Goal: Task Accomplishment & Management: Manage account settings

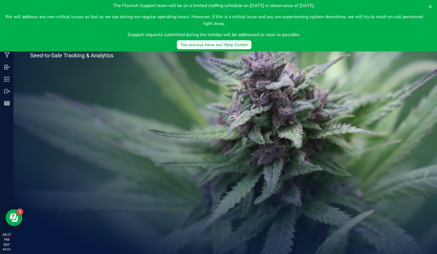
click at [432, 7] on icon at bounding box center [430, 6] width 4 height 4
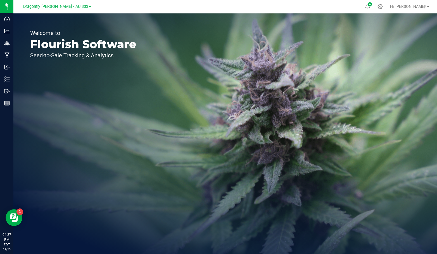
click at [75, 8] on span "Dragonfly [PERSON_NAME] - AU 333" at bounding box center [55, 6] width 65 height 5
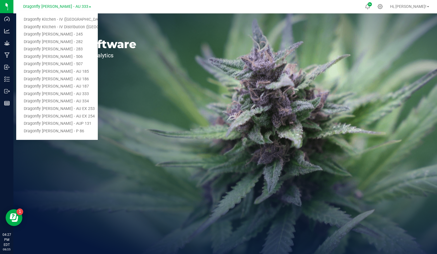
click at [77, 23] on link "Dragonfly Kitchen - IV ([GEOGRAPHIC_DATA])" at bounding box center [57, 20] width 82 height 8
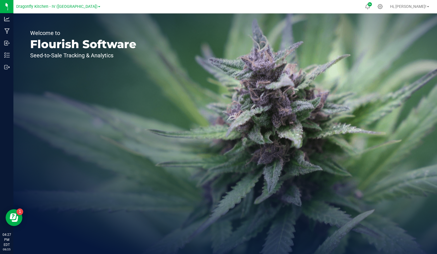
click at [383, 8] on icon at bounding box center [379, 6] width 5 height 5
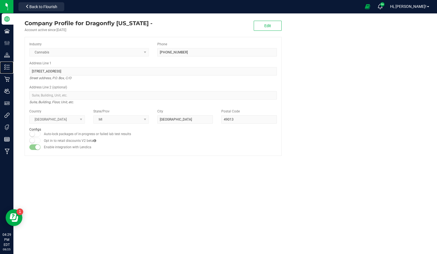
click at [0, 0] on p "Inventory" at bounding box center [0, 0] width 0 height 0
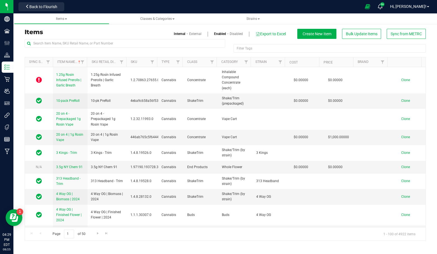
click at [196, 52] on div "Filter Tags Filter Tags" at bounding box center [225, 48] width 401 height 18
click at [123, 50] on div at bounding box center [125, 45] width 201 height 13
click at [248, 47] on div "Filter Tags" at bounding box center [330, 48] width 192 height 8
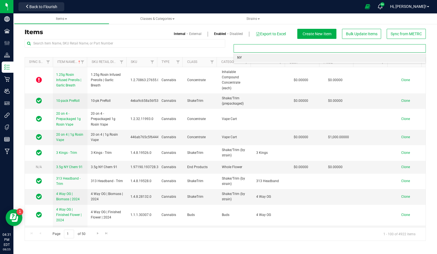
click at [246, 55] on li "NY" at bounding box center [330, 58] width 192 height 8
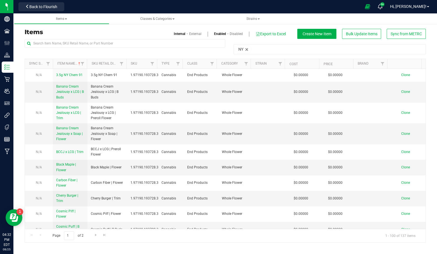
drag, startPoint x: 53, startPoint y: 125, endPoint x: 73, endPoint y: 140, distance: 24.1
click at [73, 140] on td "Banana Cream Jealousy x Soap | Flower" at bounding box center [70, 133] width 35 height 21
copy span "Banana Cream Jealousy x Soap | Flower"
click at [405, 135] on td "Clone" at bounding box center [408, 133] width 35 height 21
click at [403, 134] on span "Clone" at bounding box center [405, 134] width 9 height 4
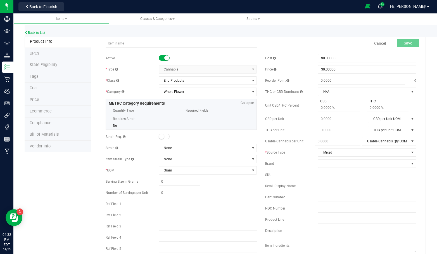
click at [130, 46] on input "text" at bounding box center [181, 43] width 151 height 8
drag, startPoint x: 154, startPoint y: 43, endPoint x: 72, endPoint y: 46, distance: 81.9
click at [74, 46] on div "Product Info UPCs State Eligibility Tags Cost Price Ecommerce Compliance Bill o…" at bounding box center [225, 256] width 401 height 441
type input "Dolato | Flower"
click at [404, 41] on span "Save" at bounding box center [408, 43] width 8 height 4
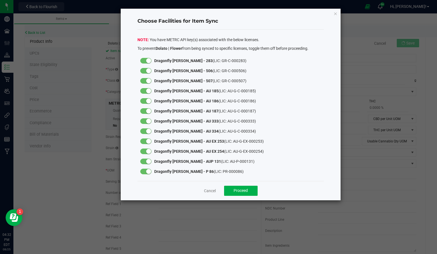
click at [149, 61] on small at bounding box center [148, 60] width 5 height 5
click at [150, 72] on small at bounding box center [148, 70] width 5 height 5
click at [148, 79] on small at bounding box center [148, 80] width 5 height 5
click at [146, 90] on small at bounding box center [148, 90] width 5 height 5
click at [150, 101] on small at bounding box center [148, 100] width 5 height 5
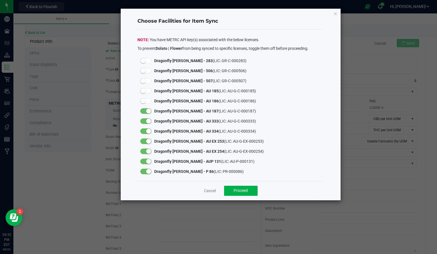
click at [147, 112] on small at bounding box center [148, 110] width 5 height 5
click at [149, 121] on small at bounding box center [148, 120] width 5 height 5
click at [146, 132] on small at bounding box center [148, 131] width 5 height 5
click at [146, 142] on small at bounding box center [148, 141] width 5 height 5
click at [147, 152] on small at bounding box center [148, 151] width 5 height 5
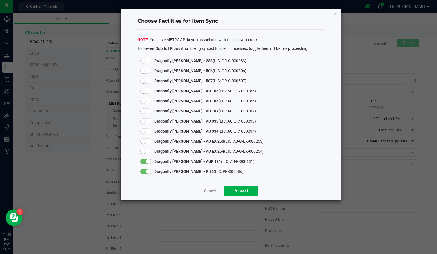
click at [148, 162] on small at bounding box center [148, 161] width 5 height 5
click at [148, 173] on div at bounding box center [145, 171] width 17 height 10
click at [149, 171] on small at bounding box center [148, 171] width 5 height 5
click at [234, 188] on span "Proceed" at bounding box center [241, 190] width 14 height 4
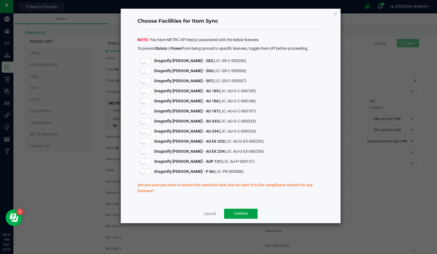
click at [234, 213] on span "Confirm" at bounding box center [241, 213] width 14 height 4
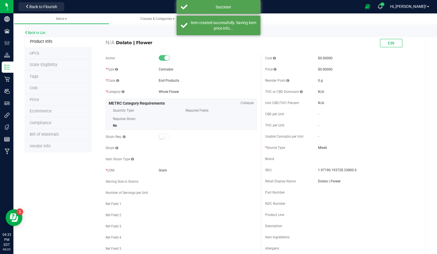
click at [47, 76] on li "Tags" at bounding box center [58, 77] width 67 height 12
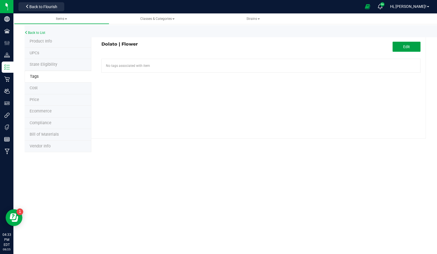
click at [403, 44] on button "Edit" at bounding box center [407, 47] width 28 height 10
click at [188, 63] on input "text" at bounding box center [210, 63] width 216 height 8
type input "ny"
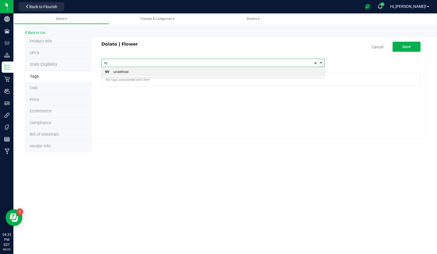
click at [182, 70] on li "NY undefined" at bounding box center [213, 72] width 223 height 8
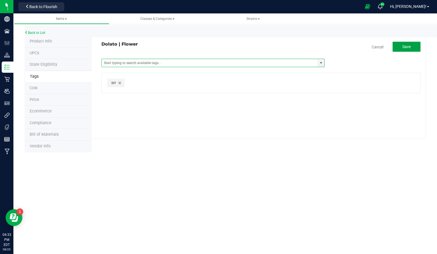
click at [401, 46] on button "Save" at bounding box center [407, 47] width 28 height 10
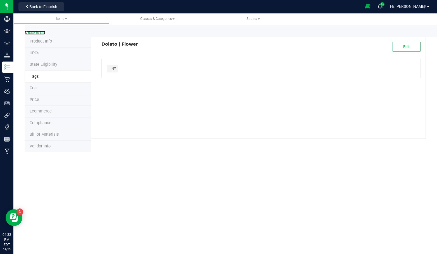
click at [32, 32] on link "Back to List" at bounding box center [35, 33] width 21 height 4
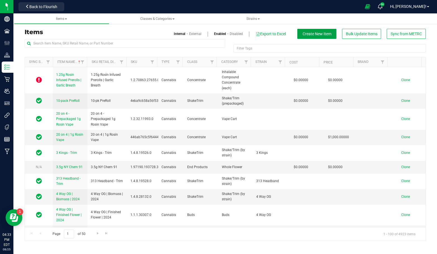
click at [322, 36] on button "Create New Item" at bounding box center [316, 34] width 39 height 10
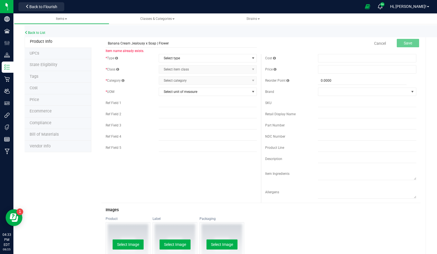
drag, startPoint x: 154, startPoint y: 44, endPoint x: 31, endPoint y: 39, distance: 123.0
click at [31, 39] on div "Product Info UPCs State Eligibility Tags Cost Price Ecommerce Compliance Bill o…" at bounding box center [225, 215] width 401 height 359
type input "Mac | Flower"
click at [35, 33] on link "Back to List" at bounding box center [35, 33] width 21 height 4
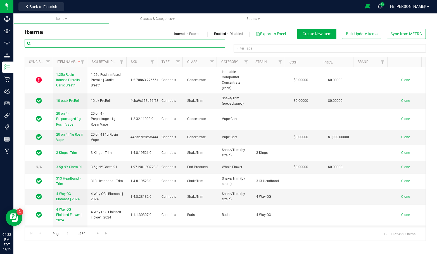
click at [127, 43] on input "text" at bounding box center [125, 43] width 201 height 8
paste input "Banana Cream Jealousy x Soap | Flower"
type input "Banana Cream Jealousy x Soap | Flower"
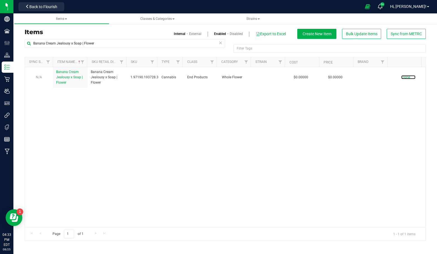
click at [401, 77] on span "Clone" at bounding box center [405, 77] width 9 height 4
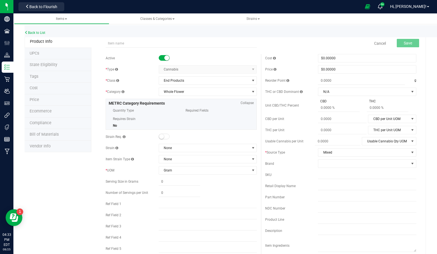
click at [114, 46] on input "text" at bounding box center [181, 43] width 151 height 8
drag, startPoint x: 154, startPoint y: 44, endPoint x: 107, endPoint y: 43, distance: 47.2
click at [108, 43] on input "Banana Cream Jealousy x Soap | Flower" at bounding box center [181, 43] width 151 height 8
type input "Mac | Flower"
click at [397, 43] on button "Save" at bounding box center [408, 43] width 22 height 8
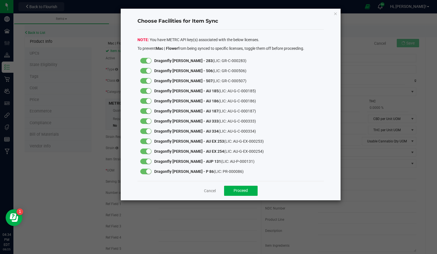
click at [149, 62] on small at bounding box center [148, 60] width 5 height 5
click at [148, 70] on small at bounding box center [148, 70] width 5 height 5
click at [149, 80] on small at bounding box center [148, 80] width 5 height 5
drag, startPoint x: 148, startPoint y: 89, endPoint x: 149, endPoint y: 93, distance: 4.5
click at [148, 89] on small at bounding box center [148, 90] width 5 height 5
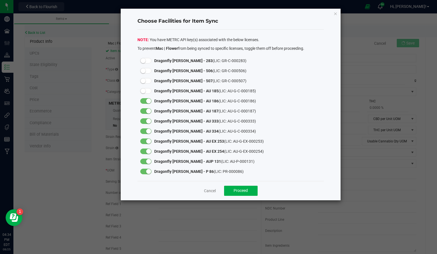
click at [149, 100] on small at bounding box center [148, 100] width 5 height 5
click at [148, 111] on small at bounding box center [148, 110] width 5 height 5
click at [148, 123] on small at bounding box center [148, 120] width 5 height 5
click at [149, 130] on small at bounding box center [148, 131] width 5 height 5
drag, startPoint x: 147, startPoint y: 139, endPoint x: 147, endPoint y: 145, distance: 5.9
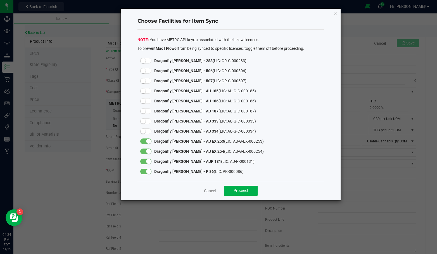
click at [147, 139] on small at bounding box center [148, 141] width 5 height 5
click at [147, 151] on small at bounding box center [148, 151] width 5 height 5
click at [147, 161] on small at bounding box center [148, 161] width 5 height 5
click at [148, 172] on small at bounding box center [148, 171] width 5 height 5
click at [244, 192] on span "Proceed" at bounding box center [241, 190] width 14 height 4
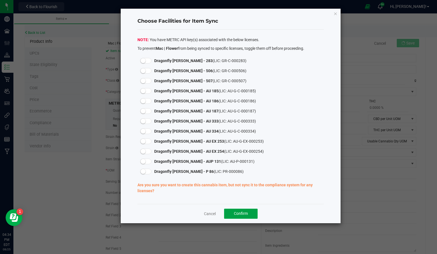
click at [242, 214] on span "Confirm" at bounding box center [241, 213] width 14 height 4
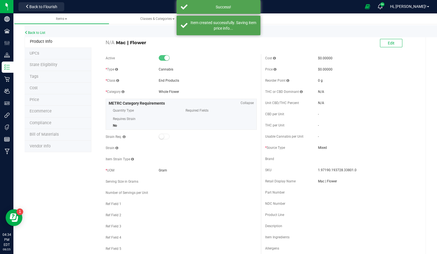
click at [61, 71] on li "Tags" at bounding box center [58, 77] width 67 height 12
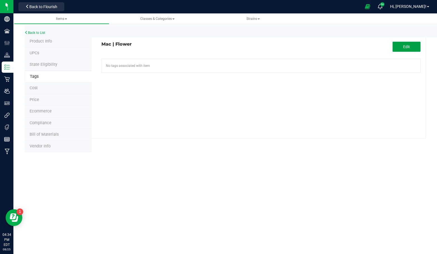
click at [409, 44] on span "Edit" at bounding box center [406, 46] width 7 height 4
click at [247, 61] on input "text" at bounding box center [210, 63] width 216 height 8
type input "ny"
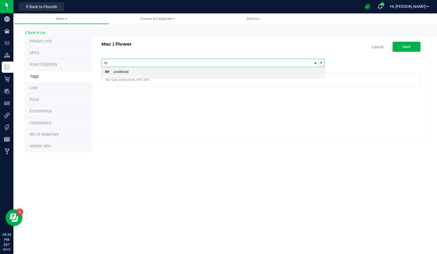
click at [192, 73] on li "NY undefined" at bounding box center [213, 72] width 223 height 8
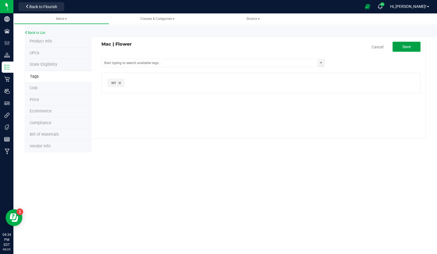
click at [408, 49] on button "Save" at bounding box center [407, 47] width 28 height 10
click at [39, 30] on div "Back to List" at bounding box center [243, 31] width 437 height 12
click at [39, 33] on link "Back to List" at bounding box center [35, 33] width 21 height 4
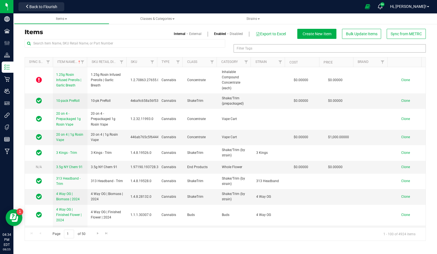
click at [250, 49] on div "Filter Tags" at bounding box center [330, 48] width 192 height 8
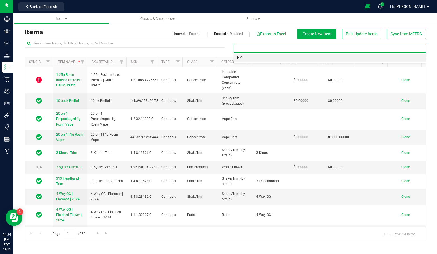
click at [250, 57] on li "NY" at bounding box center [330, 58] width 192 height 8
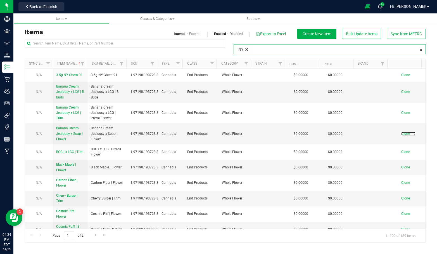
click at [403, 133] on span "Clone" at bounding box center [405, 134] width 9 height 4
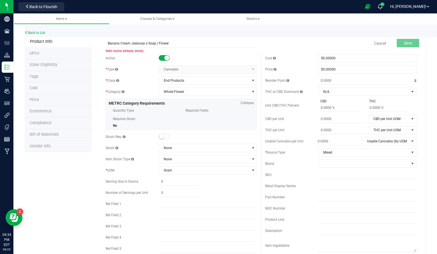
drag, startPoint x: 154, startPoint y: 44, endPoint x: 94, endPoint y: 44, distance: 59.5
click at [94, 44] on div "Banana Cream Jealousy x Soap | Flower Item name already exists. Cancel Save Act…" at bounding box center [258, 256] width 334 height 441
type input "Slurricane | Flower"
click at [42, 187] on div "Product Info UPCs State Eligibility Tags Cost Price Ecommerce Compliance Bill o…" at bounding box center [225, 256] width 401 height 441
click at [0, 0] on p "Inventory" at bounding box center [0, 0] width 0 height 0
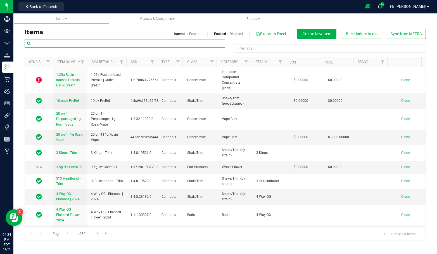
click at [114, 45] on input "text" at bounding box center [125, 43] width 201 height 8
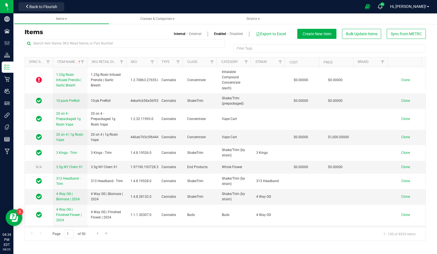
click at [37, 7] on span "Back to Flourish" at bounding box center [43, 6] width 28 height 4
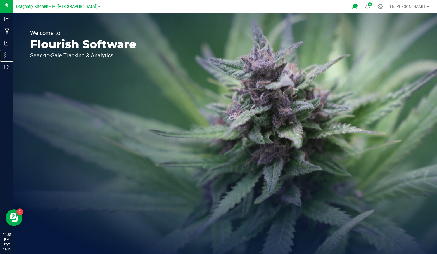
click at [0, 0] on p "Inventory" at bounding box center [0, 0] width 0 height 0
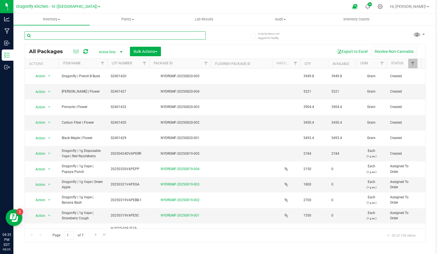
click at [108, 37] on input "text" at bounding box center [115, 35] width 181 height 8
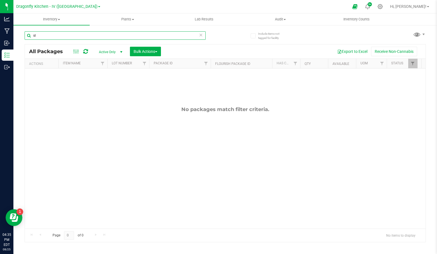
type input "s"
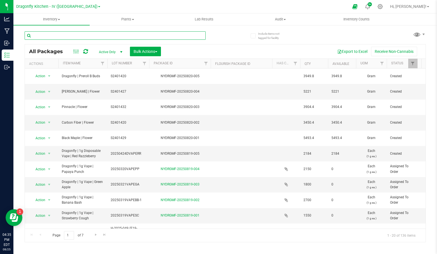
click at [108, 37] on input "text" at bounding box center [115, 35] width 181 height 8
click at [8, 43] on icon at bounding box center [7, 43] width 6 height 6
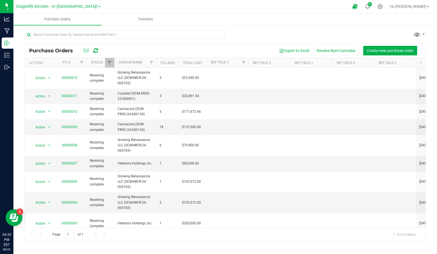
click at [383, 5] on icon at bounding box center [379, 6] width 5 height 5
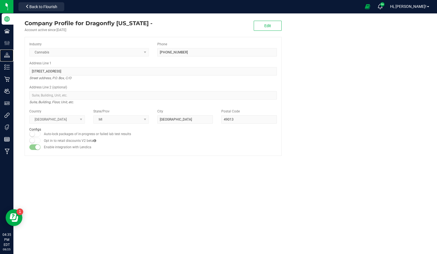
click at [0, 0] on p "Distribution" at bounding box center [0, 0] width 0 height 0
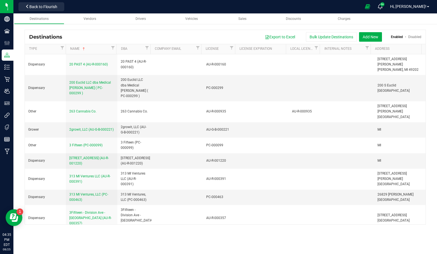
click at [87, 19] on span "Vendors" at bounding box center [90, 19] width 13 height 4
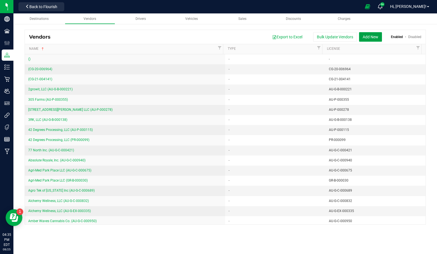
click at [373, 38] on button "Add New" at bounding box center [370, 36] width 23 height 9
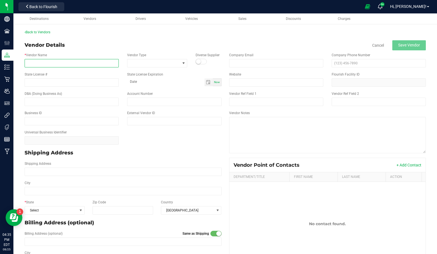
click at [94, 65] on input "* Vendor Name" at bounding box center [72, 63] width 94 height 8
type input "Columbia Care (OCM-ROND-23-000001)"
click at [137, 63] on span at bounding box center [153, 63] width 53 height 8
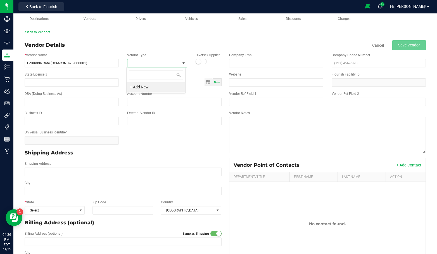
scroll to position [8, 59]
click at [152, 48] on div "Vendor Details Cancel Save Vendor" at bounding box center [225, 45] width 401 height 10
click at [260, 64] on input "email" at bounding box center [276, 63] width 94 height 8
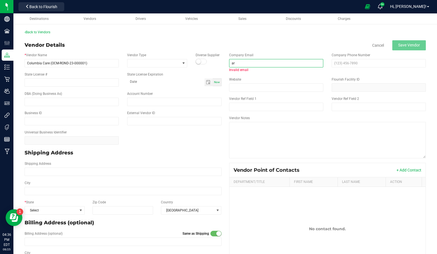
type input "a"
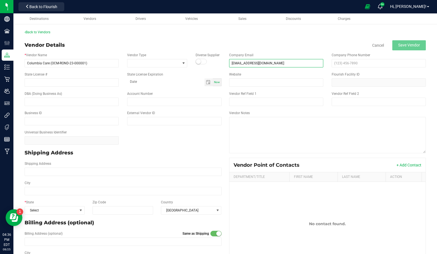
type input "[EMAIL_ADDRESS][DOMAIN_NAME]"
click at [260, 53] on div "Company Email [EMAIL_ADDRESS][DOMAIN_NAME]" at bounding box center [276, 60] width 103 height 15
click at [94, 82] on input "State License #" at bounding box center [72, 82] width 94 height 8
type input "OCM-ROND-23-000001"
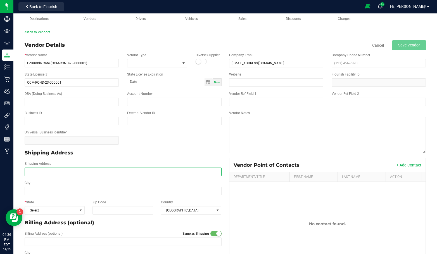
click at [145, 173] on input "Shipping Address" at bounding box center [123, 171] width 197 height 8
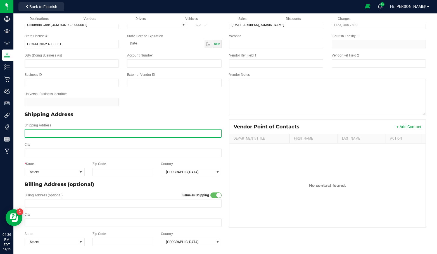
click at [123, 132] on input "Shipping Address" at bounding box center [123, 133] width 197 height 8
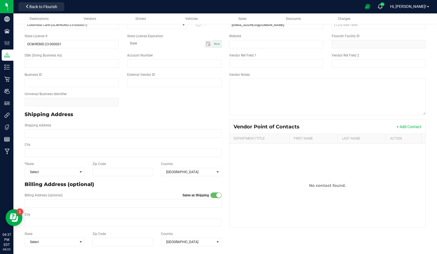
click at [120, 116] on p "Shipping Address" at bounding box center [123, 115] width 197 height 8
click at [216, 196] on small at bounding box center [218, 194] width 5 height 5
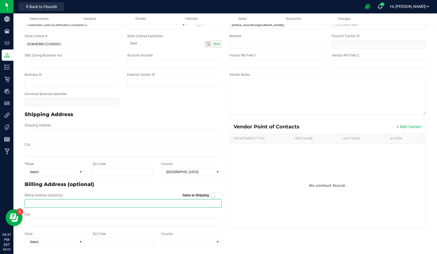
click at [179, 203] on input "text" at bounding box center [123, 203] width 197 height 8
type input "[STREET_ADDRESS]"
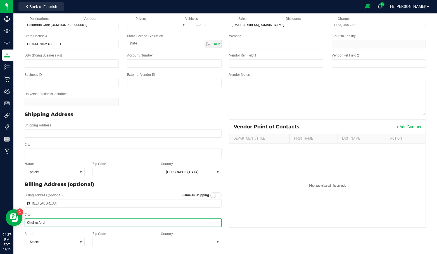
type input "Chelmsford"
type input "01824"
click at [174, 245] on span at bounding box center [191, 241] width 60 height 8
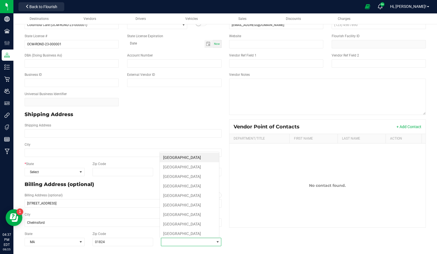
scroll to position [8, 59]
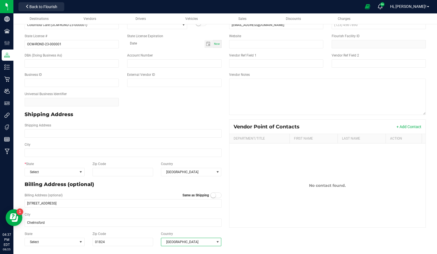
click at [129, 191] on div "Billing Address (optional) Same as Shipping [STREET_ADDRESS]" at bounding box center [122, 199] width 205 height 19
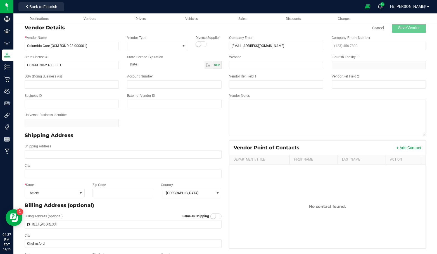
scroll to position [0, 0]
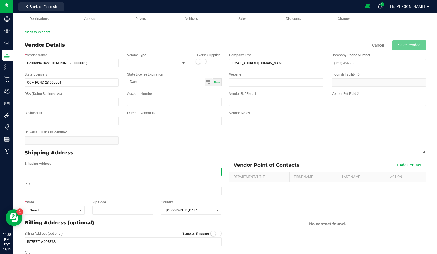
click at [112, 171] on input "Shipping Address" at bounding box center [123, 171] width 197 height 8
type input "n"
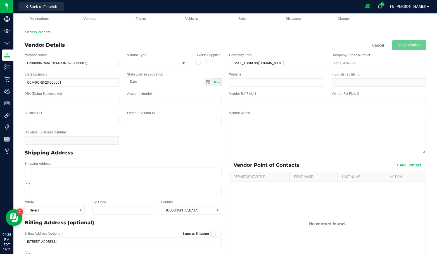
click at [153, 151] on p "Shipping Address" at bounding box center [123, 153] width 197 height 8
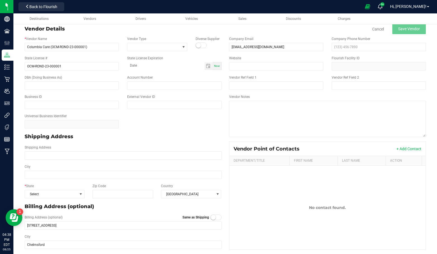
scroll to position [38, 0]
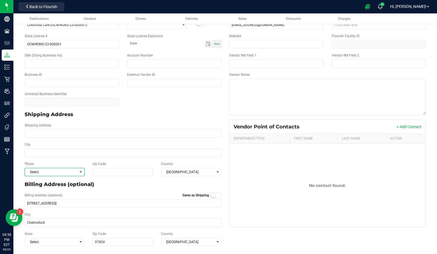
click at [71, 173] on span "Select" at bounding box center [51, 172] width 53 height 8
click at [121, 120] on div "Shipping Address" at bounding box center [122, 114] width 205 height 12
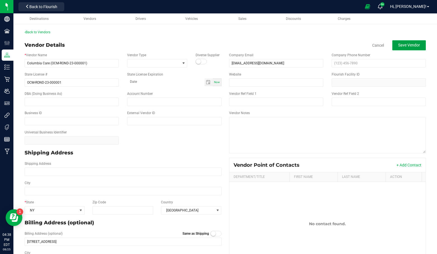
click at [409, 44] on span "Save Vendor" at bounding box center [409, 45] width 22 height 4
click at [0, 0] on img at bounding box center [0, 0] width 0 height 0
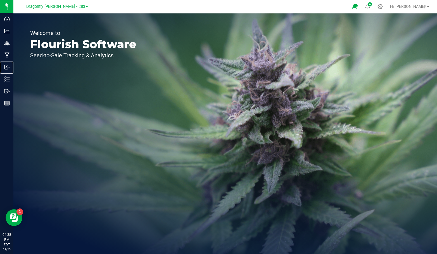
click at [0, 0] on p "Inbound" at bounding box center [0, 0] width 0 height 0
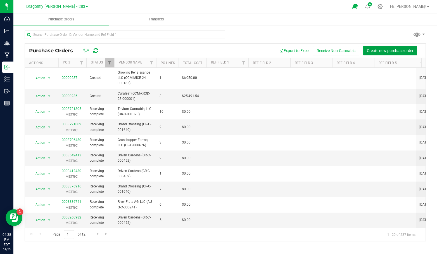
click at [380, 52] on span "Create new purchase order" at bounding box center [390, 50] width 47 height 4
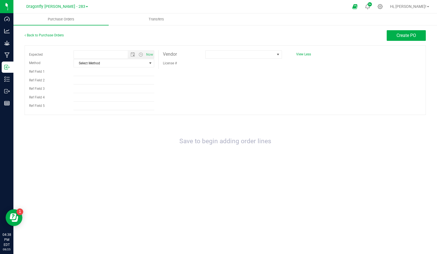
type input "[DATE] 4:38 PM"
click at [224, 58] on span at bounding box center [240, 55] width 69 height 8
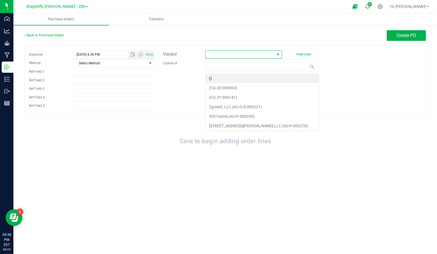
scroll to position [8, 77]
type input "columbia"
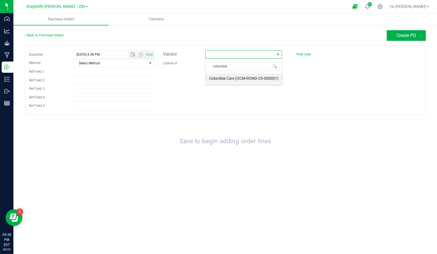
click at [251, 77] on li "Columbia Care (OCM-ROND-23-000001)" at bounding box center [244, 77] width 76 height 9
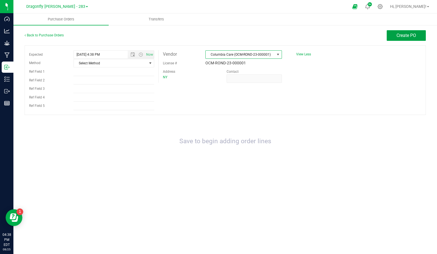
click at [401, 37] on span "Create PO" at bounding box center [406, 35] width 20 height 5
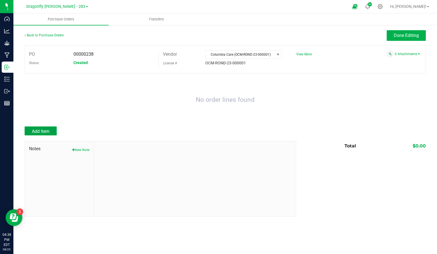
click at [39, 129] on span "Add Item" at bounding box center [41, 131] width 18 height 5
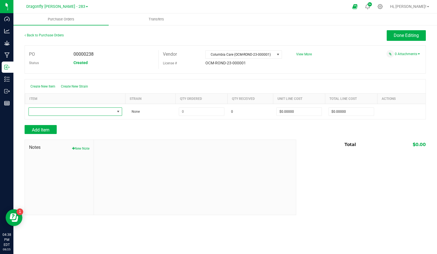
click at [65, 111] on span "NO DATA FOUND" at bounding box center [72, 112] width 86 height 8
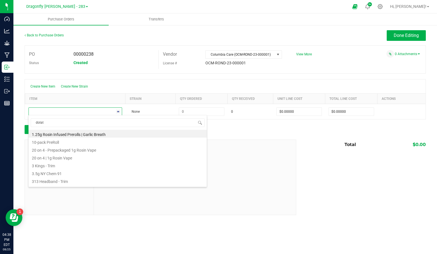
type input "dolato"
click at [62, 136] on li "Dolato | Flower" at bounding box center [117, 134] width 178 height 8
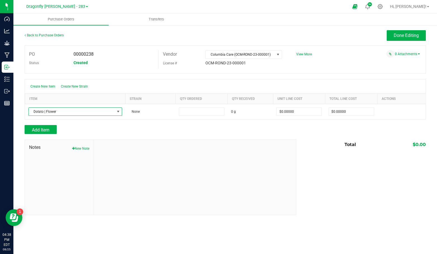
click at [209, 111] on input at bounding box center [201, 112] width 45 height 8
type input "28540.0000 g"
click at [283, 110] on input "0" at bounding box center [299, 112] width 45 height 8
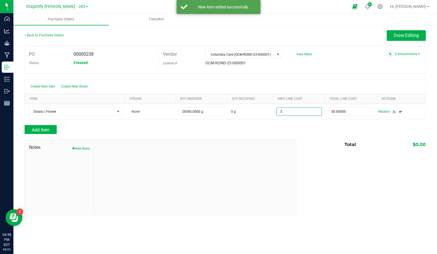
type input "$0.50000"
click at [292, 127] on div "Add Item" at bounding box center [158, 129] width 267 height 9
type input "28540"
type input "$14,270.00000"
click at [44, 134] on div at bounding box center [225, 137] width 401 height 6
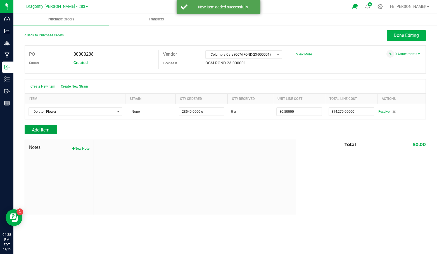
click at [43, 131] on span "Add Item" at bounding box center [41, 129] width 18 height 5
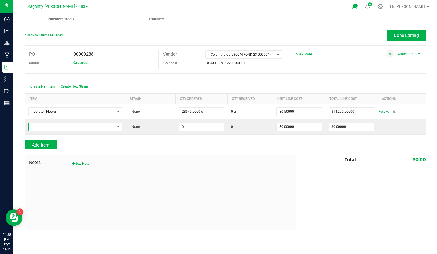
click at [54, 125] on span "NO DATA FOUND" at bounding box center [72, 127] width 86 height 8
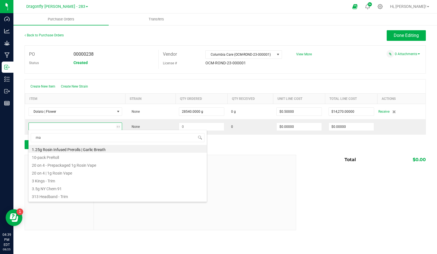
type input "mac"
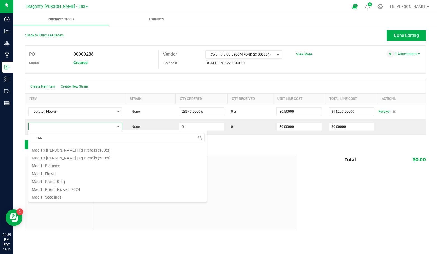
scroll to position [115, 0]
click at [77, 195] on li "Mac 1 | Flower" at bounding box center [117, 198] width 178 height 8
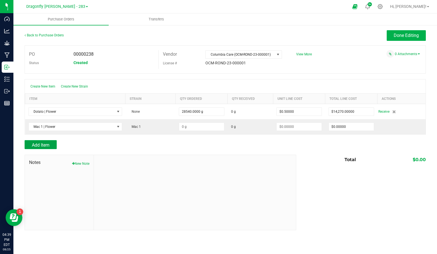
click at [39, 143] on span "Add Item" at bounding box center [41, 144] width 18 height 5
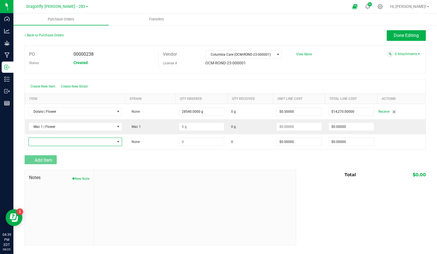
click at [75, 143] on span "NO DATA FOUND" at bounding box center [72, 142] width 86 height 8
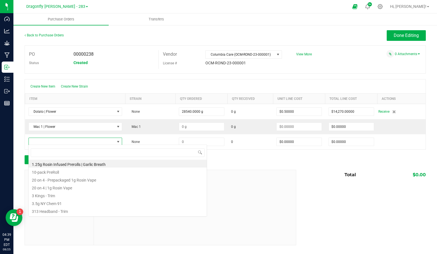
scroll to position [8, 93]
type input "slurricane"
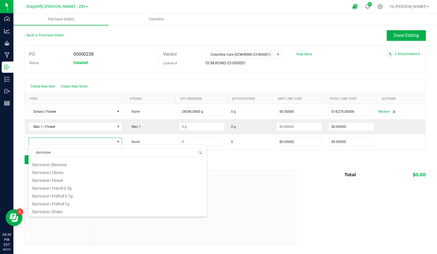
scroll to position [56, 0]
click at [109, 171] on li "Slurricane | Flower" at bounding box center [117, 170] width 178 height 8
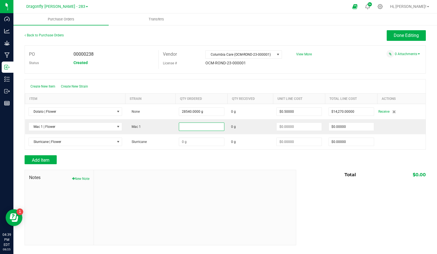
click at [192, 125] on input at bounding box center [201, 127] width 45 height 8
type input "760.0000 g"
click at [192, 138] on input at bounding box center [201, 142] width 45 height 8
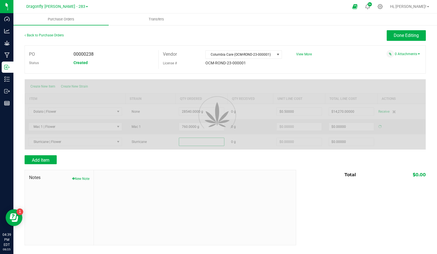
type input "$0.00000"
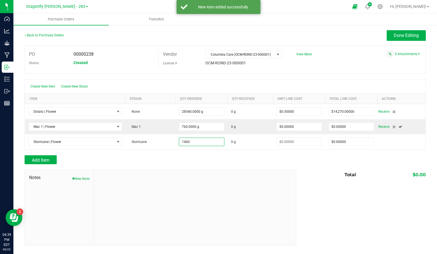
type input "1460.0000 g"
click at [192, 159] on div "Add Item" at bounding box center [158, 159] width 267 height 9
type input "$0.00000"
click at [288, 125] on input "0" at bounding box center [299, 127] width 45 height 8
type input "$0.50000"
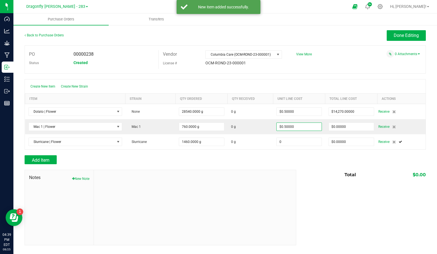
click at [289, 141] on input "0" at bounding box center [299, 142] width 45 height 8
type input ".5"
type input "760"
type input "$380.00000"
click at [287, 155] on div "Add Item" at bounding box center [158, 159] width 267 height 9
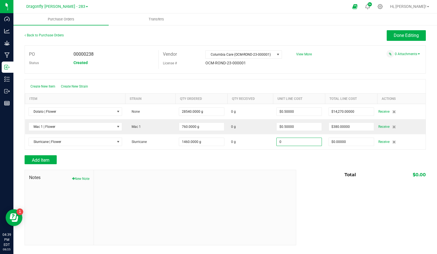
click at [286, 142] on input "0" at bounding box center [299, 142] width 45 height 8
type input "$0.50000"
click at [281, 156] on div "Add Item" at bounding box center [158, 159] width 267 height 9
type input "1460"
type input "$730.00000"
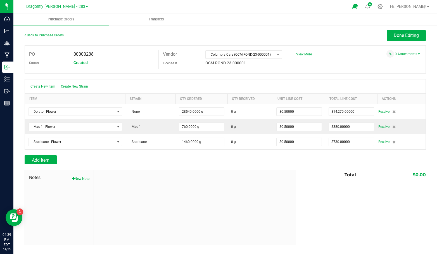
click at [383, 110] on span "Receive" at bounding box center [383, 111] width 11 height 7
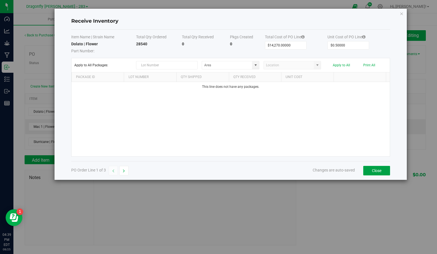
click at [371, 168] on button "Close" at bounding box center [376, 170] width 27 height 9
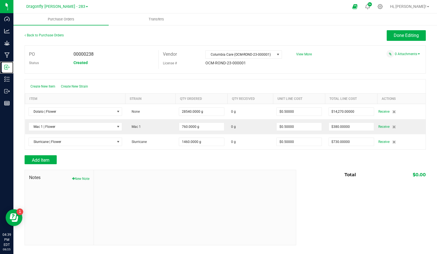
click at [0, 0] on p "Inbound" at bounding box center [0, 0] width 0 height 0
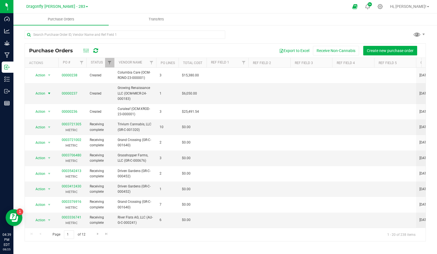
click at [48, 94] on span "select" at bounding box center [49, 93] width 4 height 4
click at [54, 104] on li "Cancel purchase order" at bounding box center [51, 105] width 40 height 15
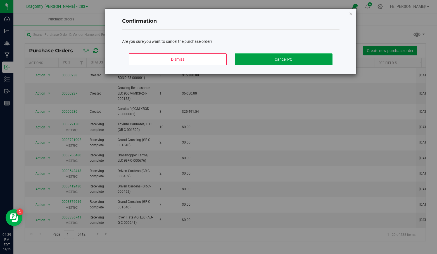
click at [268, 60] on button "Cancel PO" at bounding box center [284, 59] width 98 height 12
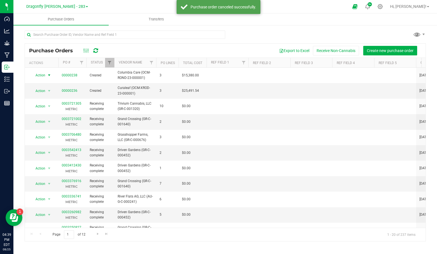
click at [49, 74] on span "select" at bounding box center [49, 75] width 4 height 4
click at [53, 85] on li "Cancel purchase order" at bounding box center [51, 87] width 40 height 15
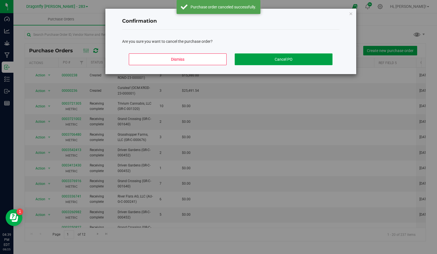
click at [272, 60] on button "Cancel PO" at bounding box center [284, 59] width 98 height 12
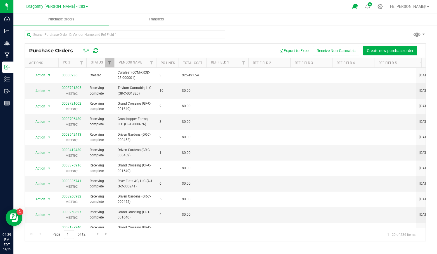
click at [49, 75] on span "select" at bounding box center [49, 75] width 4 height 4
click at [50, 83] on li "Cancel purchase order" at bounding box center [51, 87] width 40 height 15
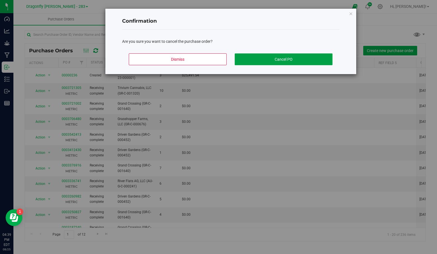
click at [274, 59] on button "Cancel PO" at bounding box center [284, 59] width 98 height 12
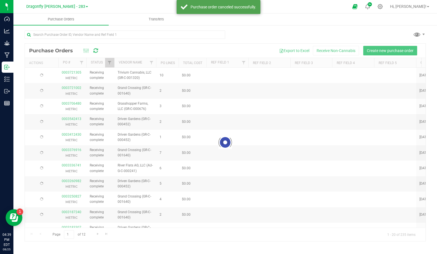
click at [76, 8] on link "Dragonfly [PERSON_NAME] - 283" at bounding box center [57, 6] width 62 height 5
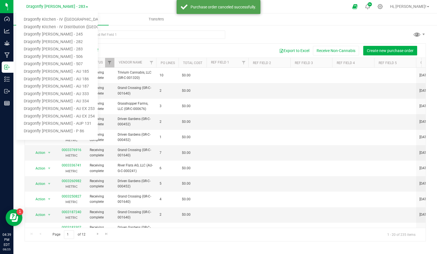
click at [72, 21] on link "Dragonfly Kitchen - IV ([GEOGRAPHIC_DATA])" at bounding box center [57, 20] width 82 height 8
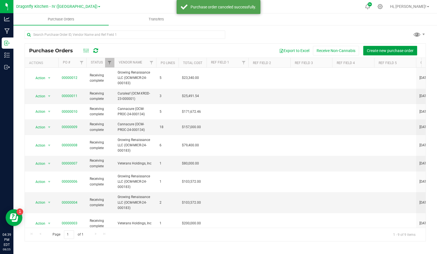
click at [377, 49] on span "Create new purchase order" at bounding box center [390, 50] width 47 height 4
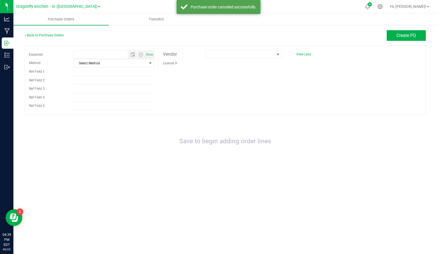
type input "[DATE] 4:39 PM"
click at [226, 52] on span at bounding box center [240, 55] width 69 height 8
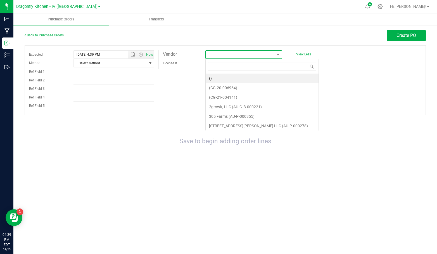
scroll to position [8, 77]
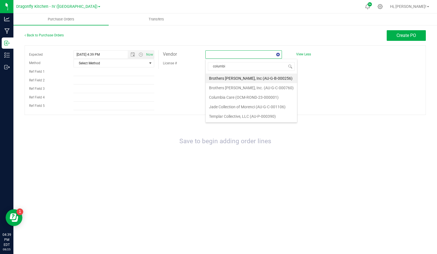
type input "columbia"
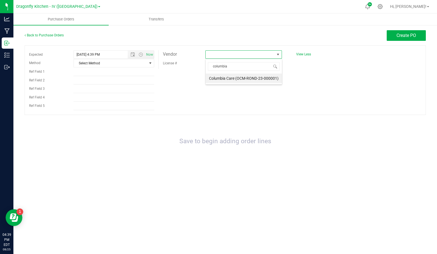
click at [226, 75] on li "Columbia Care (OCM-ROND-23-000001)" at bounding box center [244, 77] width 76 height 9
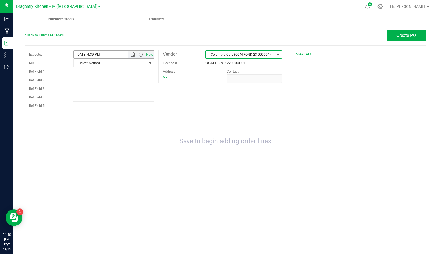
click at [130, 53] on span "Open the date view" at bounding box center [132, 54] width 4 height 4
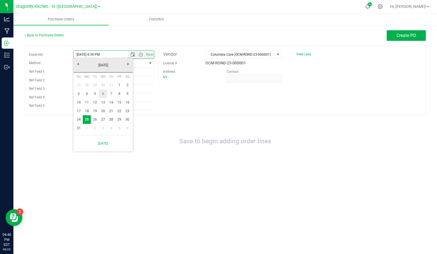
click at [103, 93] on link "6" at bounding box center [103, 93] width 8 height 9
type input "[DATE] 4:39 PM"
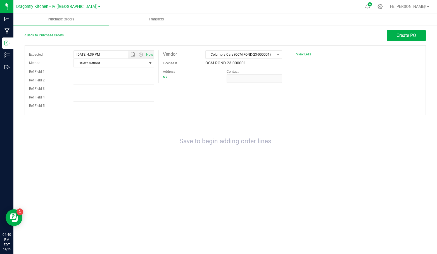
drag, startPoint x: 244, startPoint y: 102, endPoint x: 262, endPoint y: 92, distance: 20.0
click at [244, 102] on div "Expected [DATE] 4:39 PM Now Method Select Method Select Method USPS UPS FedEx L…" at bounding box center [225, 80] width 401 height 70
click at [402, 32] on button "Create PO" at bounding box center [406, 35] width 39 height 11
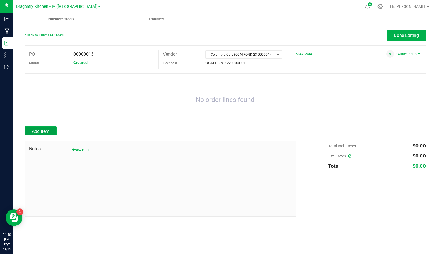
click at [49, 130] on span "Add Item" at bounding box center [41, 131] width 18 height 5
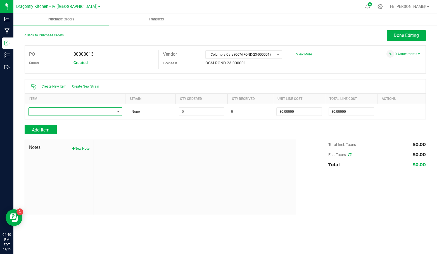
click at [70, 112] on span "NO DATA FOUND" at bounding box center [72, 112] width 86 height 8
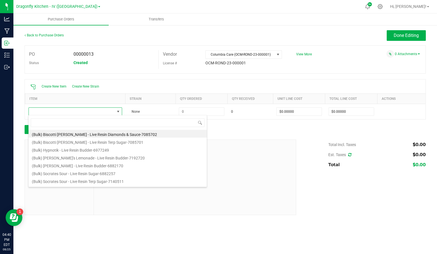
type input "o"
type input "dolato"
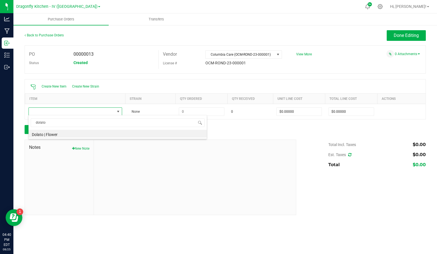
click at [63, 134] on li "Dolato | Flower" at bounding box center [117, 134] width 178 height 8
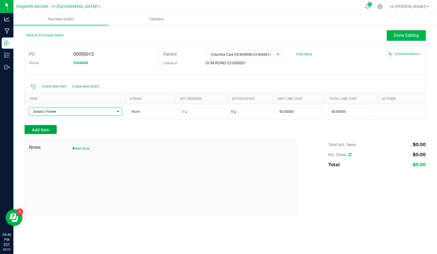
click at [46, 128] on span "Add Item" at bounding box center [41, 129] width 18 height 5
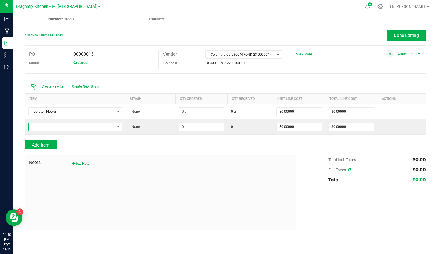
click at [56, 128] on span "NO DATA FOUND" at bounding box center [72, 127] width 86 height 8
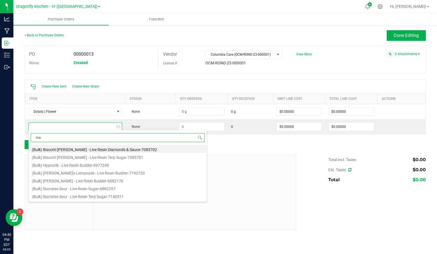
type input "mac"
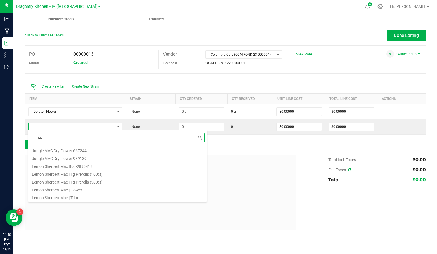
scroll to position [251, 0]
click at [107, 177] on li "Mac 1 | Flower" at bounding box center [117, 179] width 178 height 8
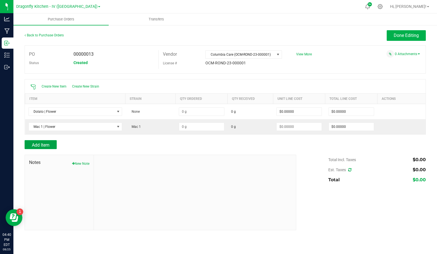
click at [43, 146] on span "Add Item" at bounding box center [41, 144] width 18 height 5
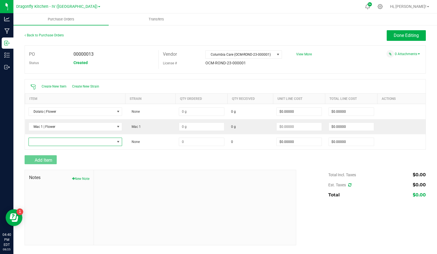
click at [54, 141] on span "NO DATA FOUND" at bounding box center [72, 142] width 86 height 8
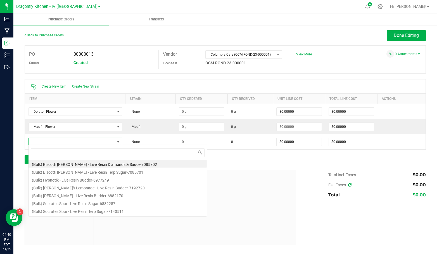
scroll to position [8, 93]
type input "slurricane | flower"
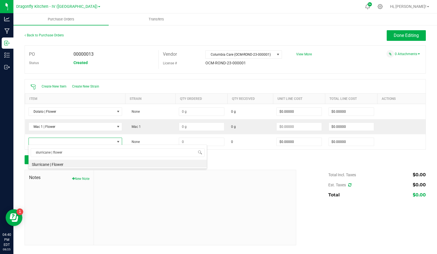
click at [67, 161] on li "Slurricane | Flower" at bounding box center [117, 164] width 178 height 8
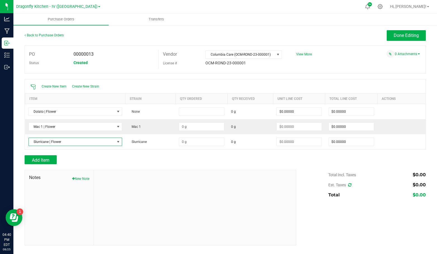
click at [219, 110] on input at bounding box center [201, 112] width 45 height 8
type input "28540.0000 g"
click at [213, 126] on input at bounding box center [201, 127] width 45 height 8
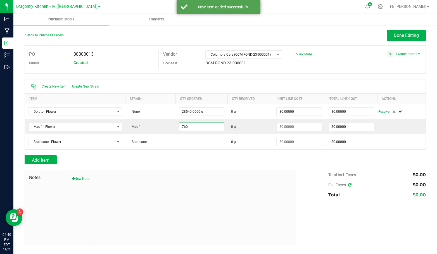
type input "760.0000 g"
click at [203, 139] on input at bounding box center [201, 142] width 45 height 8
type input "$0.00000"
type input "1460.0000 g"
click at [230, 156] on div "Add Item" at bounding box center [158, 159] width 267 height 9
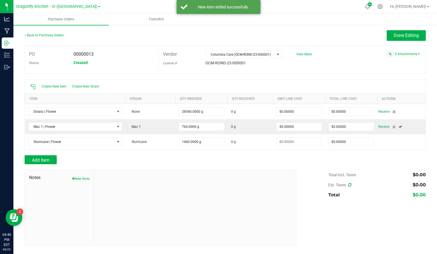
type input "$0.00000"
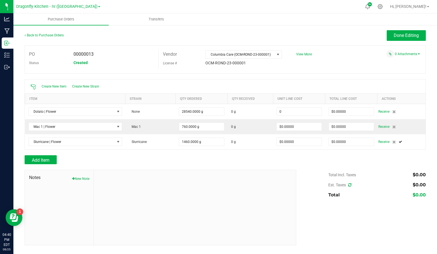
click at [306, 109] on input "0" at bounding box center [299, 112] width 45 height 8
type input "$0.50000"
type input "0"
click at [301, 126] on input "0" at bounding box center [299, 127] width 45 height 8
type input "28540"
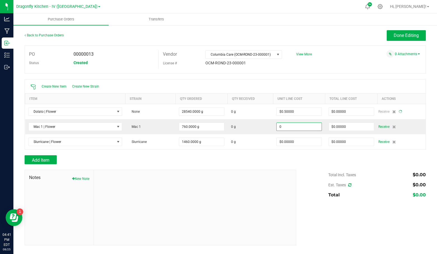
type input "$14,270.00000"
click at [301, 125] on input "0" at bounding box center [299, 127] width 45 height 8
type input "$0.50000"
click at [294, 164] on div at bounding box center [225, 167] width 401 height 6
type input "760"
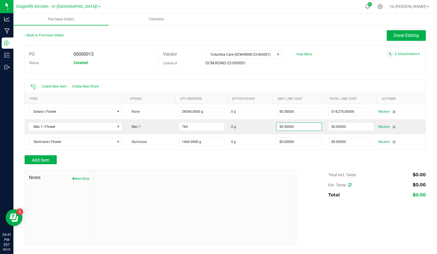
type input "$380.00000"
click at [296, 141] on input "0" at bounding box center [299, 142] width 45 height 8
type input "$0.50000"
click at [282, 156] on div "Add Item" at bounding box center [158, 159] width 267 height 9
type input "1460"
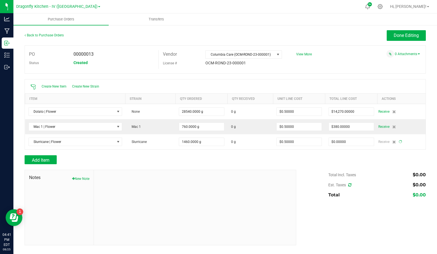
type input "$730.00000"
click at [385, 111] on span "Receive" at bounding box center [383, 111] width 11 height 7
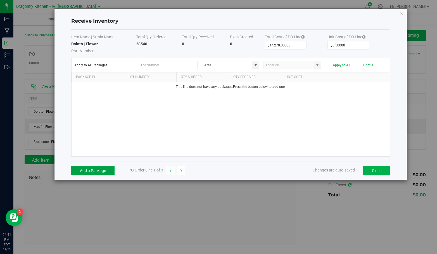
click at [94, 167] on button "Add a Package" at bounding box center [92, 170] width 43 height 9
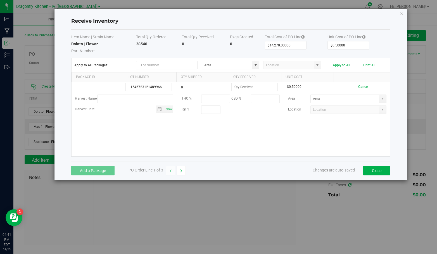
type input "1546723121489966"
click at [245, 85] on input at bounding box center [255, 87] width 46 height 8
type input "28540.0000 g"
click at [258, 137] on kendo-grid-list "1546723121489966 g 28540.0000 g $0.50000 Cancel Harvest Name THC % CBD % Area H…" at bounding box center [231, 119] width 318 height 74
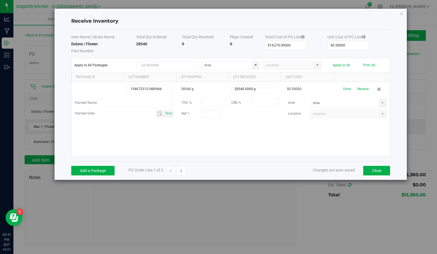
click at [363, 86] on button "Receive" at bounding box center [362, 89] width 11 height 10
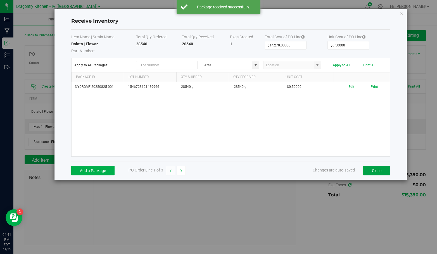
click at [374, 170] on button "Close" at bounding box center [376, 170] width 27 height 9
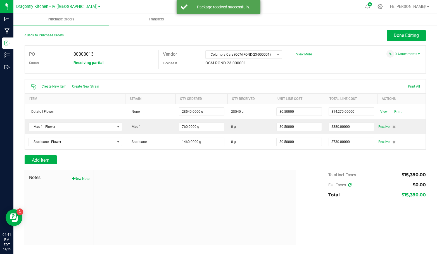
click at [380, 125] on span "Receive" at bounding box center [383, 126] width 11 height 7
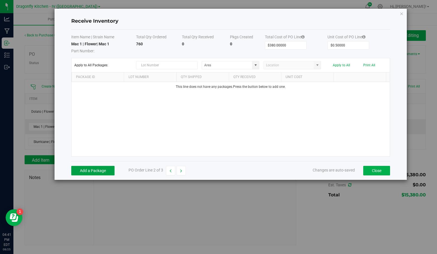
click at [97, 170] on button "Add a Package" at bounding box center [92, 170] width 43 height 9
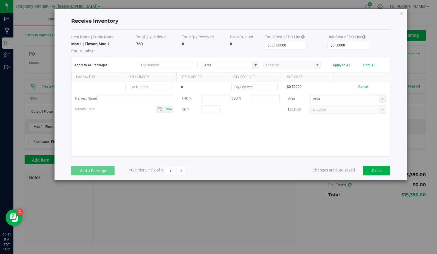
click at [139, 88] on input "text" at bounding box center [148, 87] width 46 height 8
type input "0161979431542338"
click at [255, 88] on input at bounding box center [255, 87] width 46 height 8
type input "760.0000 g"
click at [301, 133] on kendo-grid-list "0161979431542338 g 760.0000 g $0.50000 Cancel Harvest Name THC % CBD % Area Har…" at bounding box center [231, 119] width 318 height 74
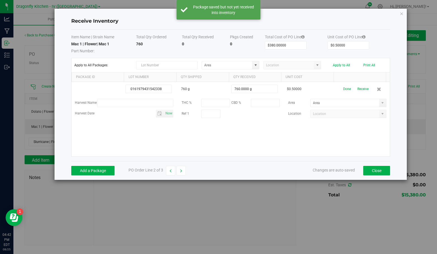
click at [361, 89] on button "Receive" at bounding box center [362, 89] width 11 height 10
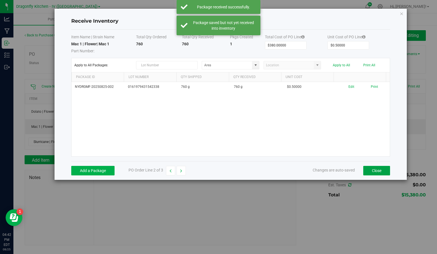
click at [370, 169] on button "Close" at bounding box center [376, 170] width 27 height 9
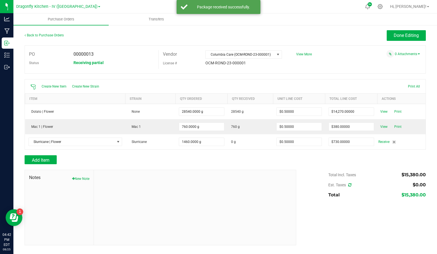
click at [385, 141] on span "Receive" at bounding box center [383, 141] width 11 height 7
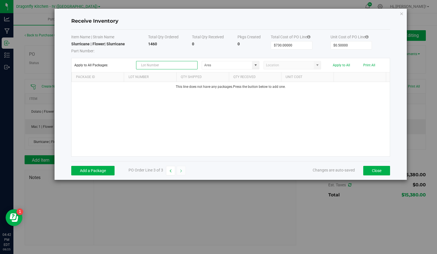
click at [160, 66] on input "text" at bounding box center [167, 65] width 62 height 8
type input "[CREDIT_CARD_NUMBER]"
click at [92, 169] on button "Add a Package" at bounding box center [92, 170] width 43 height 9
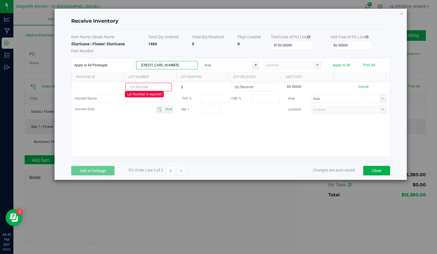
drag, startPoint x: 175, startPoint y: 66, endPoint x: 107, endPoint y: 65, distance: 67.3
click at [107, 65] on div "Apply to All Packages: [CREDIT_CARD_NUMBER] Apply to All Print All" at bounding box center [230, 65] width 313 height 8
click at [145, 84] on input "text" at bounding box center [148, 87] width 46 height 8
paste input "[CREDIT_CARD_NUMBER]"
type input "[CREDIT_CARD_NUMBER]"
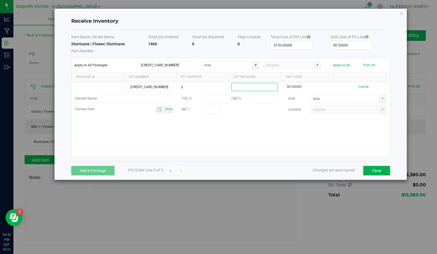
click at [257, 84] on input at bounding box center [255, 87] width 46 height 8
type input "1460.0000 g"
click at [286, 137] on kendo-grid-list "[CREDIT_CARD_NUMBER] g 1460.0000 g $0.50000 Cancel Harvest Name THC % CBD % Are…" at bounding box center [231, 119] width 318 height 74
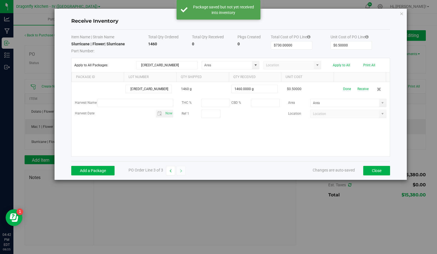
click at [357, 87] on button "Receive" at bounding box center [362, 89] width 11 height 10
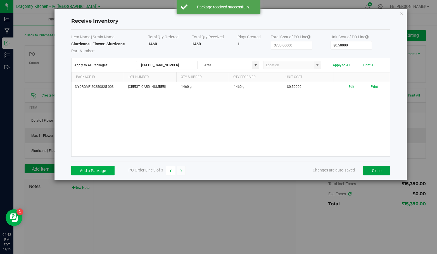
click at [379, 169] on button "Close" at bounding box center [376, 170] width 27 height 9
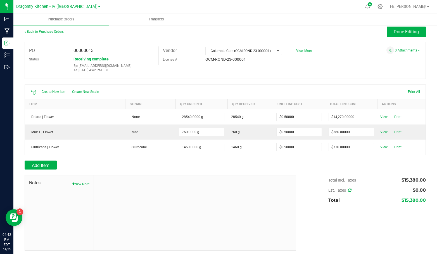
scroll to position [5, 0]
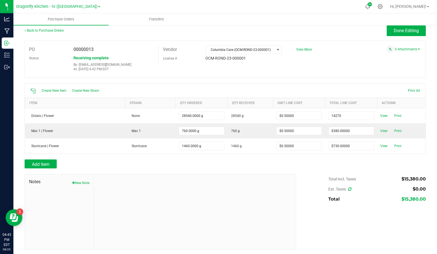
click at [359, 117] on input "14270" at bounding box center [351, 116] width 45 height 8
type input "$14,156.84000"
click at [346, 130] on body "Analytics Manufacturing Inbound Inventory Outbound 04:45 PM EDT [DATE] 08/25 Dr…" at bounding box center [218, 127] width 437 height 254
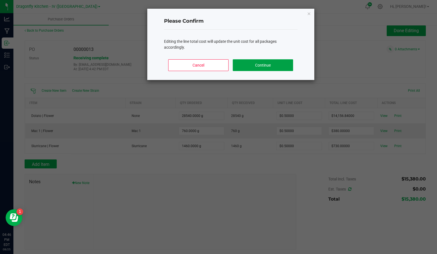
click at [267, 67] on button "Continue" at bounding box center [263, 65] width 60 height 12
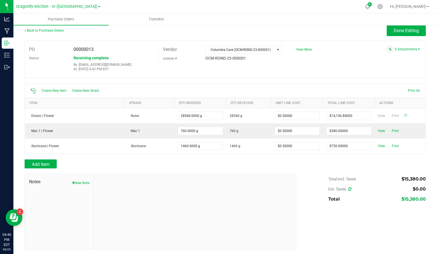
type input "28540"
type input "$0.49604"
click at [341, 129] on input "380" at bounding box center [351, 131] width 45 height 8
type input "$376.99000"
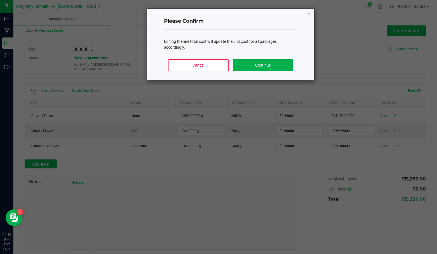
click at [336, 149] on body "Analytics Manufacturing Inbound Inventory Outbound 04:46 PM EDT [DATE] 08/25 Dr…" at bounding box center [218, 127] width 437 height 254
click at [266, 62] on button "Continue" at bounding box center [263, 65] width 60 height 12
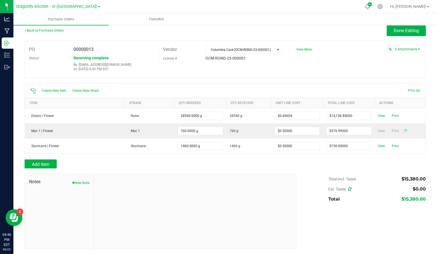
type input "760"
type input "$0.49604"
click at [338, 145] on input "730" at bounding box center [351, 146] width 45 height 8
type input "$324.21000"
click at [301, 165] on body "Analytics Manufacturing Inbound Inventory Outbound 04:46 PM EDT [DATE] 08/25 Dr…" at bounding box center [218, 127] width 437 height 254
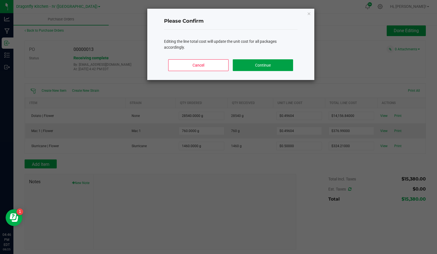
click at [269, 66] on button "Continue" at bounding box center [263, 65] width 60 height 12
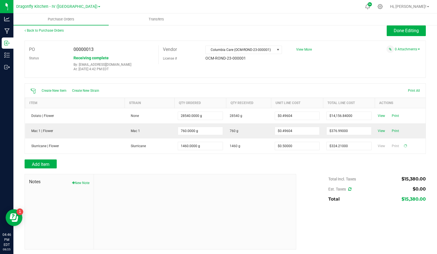
type input "1460"
type input "$0.22206"
click at [333, 164] on div "Add Item" at bounding box center [225, 163] width 401 height 9
click at [320, 159] on div "Add Item" at bounding box center [225, 163] width 401 height 9
click at [378, 114] on span "View" at bounding box center [383, 115] width 11 height 7
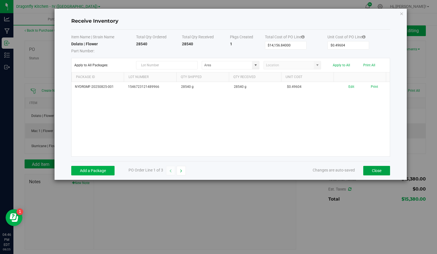
click at [370, 169] on button "Close" at bounding box center [376, 170] width 27 height 9
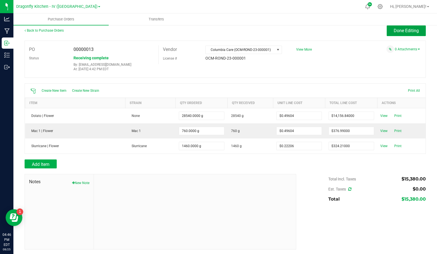
click at [398, 33] on span "Done Editing" at bounding box center [406, 30] width 25 height 5
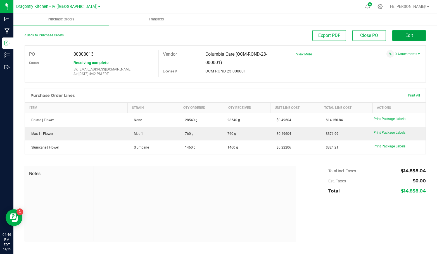
click at [401, 38] on button "Edit" at bounding box center [409, 35] width 34 height 11
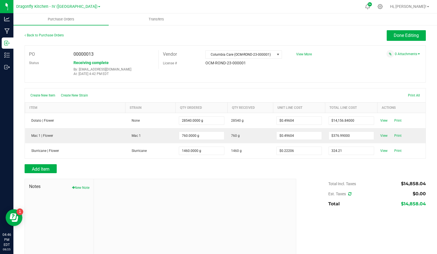
click at [348, 149] on input "324.21" at bounding box center [351, 151] width 45 height 8
type input "$724.21000"
click at [313, 171] on body "Analytics Manufacturing Inbound Inventory Outbound 04:46 PM EDT [DATE] 08/25 Dr…" at bounding box center [218, 127] width 437 height 254
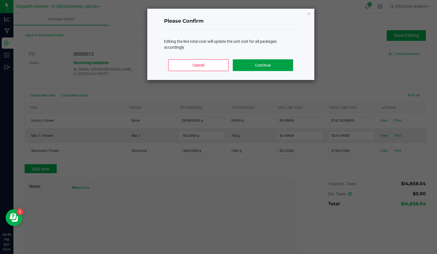
click at [256, 68] on button "Continue" at bounding box center [263, 65] width 60 height 12
type input "1460"
type input "$0.49603"
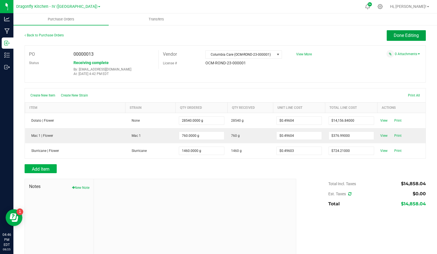
click at [394, 37] on span "Done Editing" at bounding box center [406, 35] width 25 height 5
